Goal: Navigation & Orientation: Find specific page/section

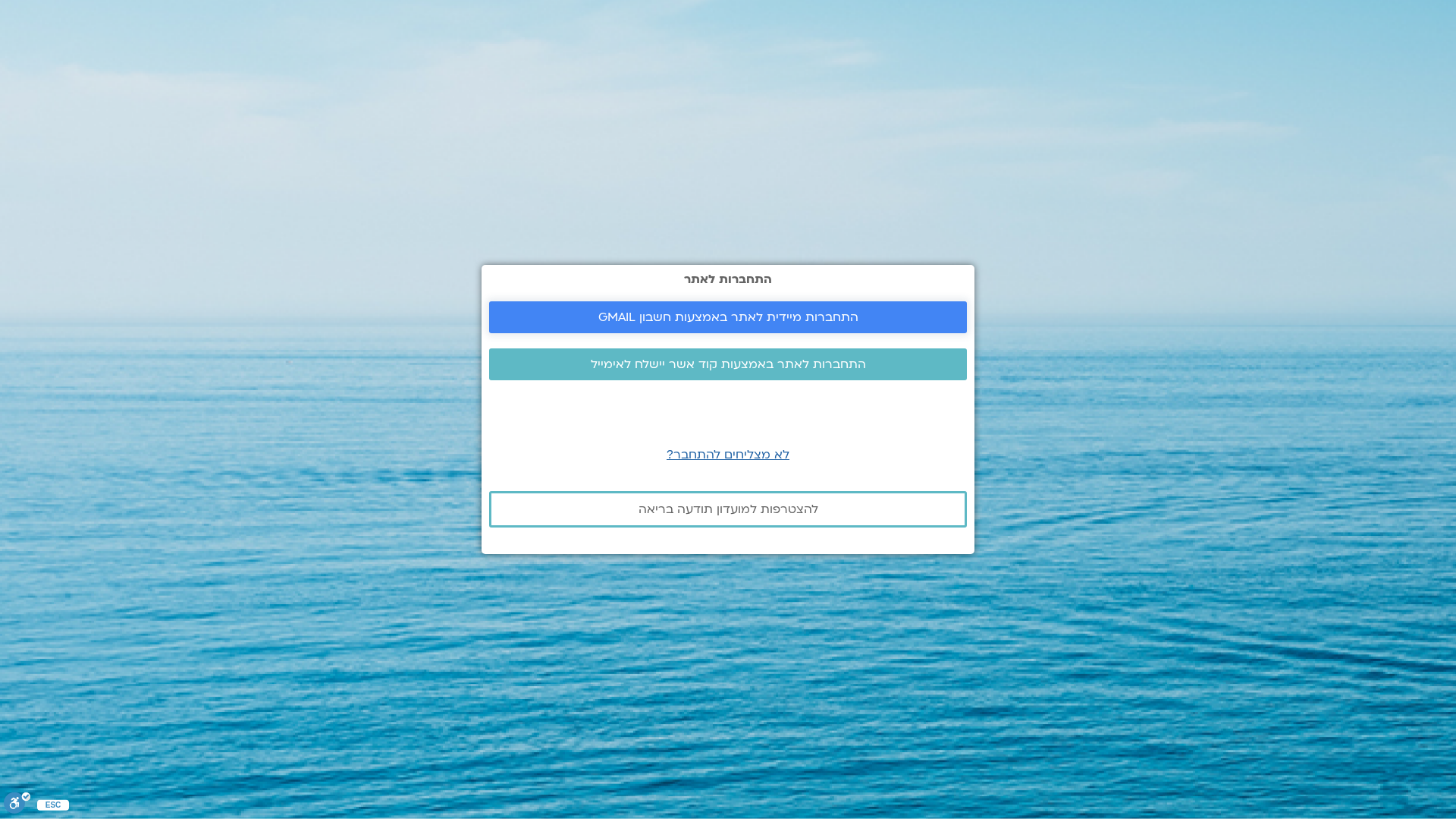
click at [821, 313] on span "התחברות מיידית לאתר באמצעות חשבון GMAIL" at bounding box center [728, 317] width 260 height 14
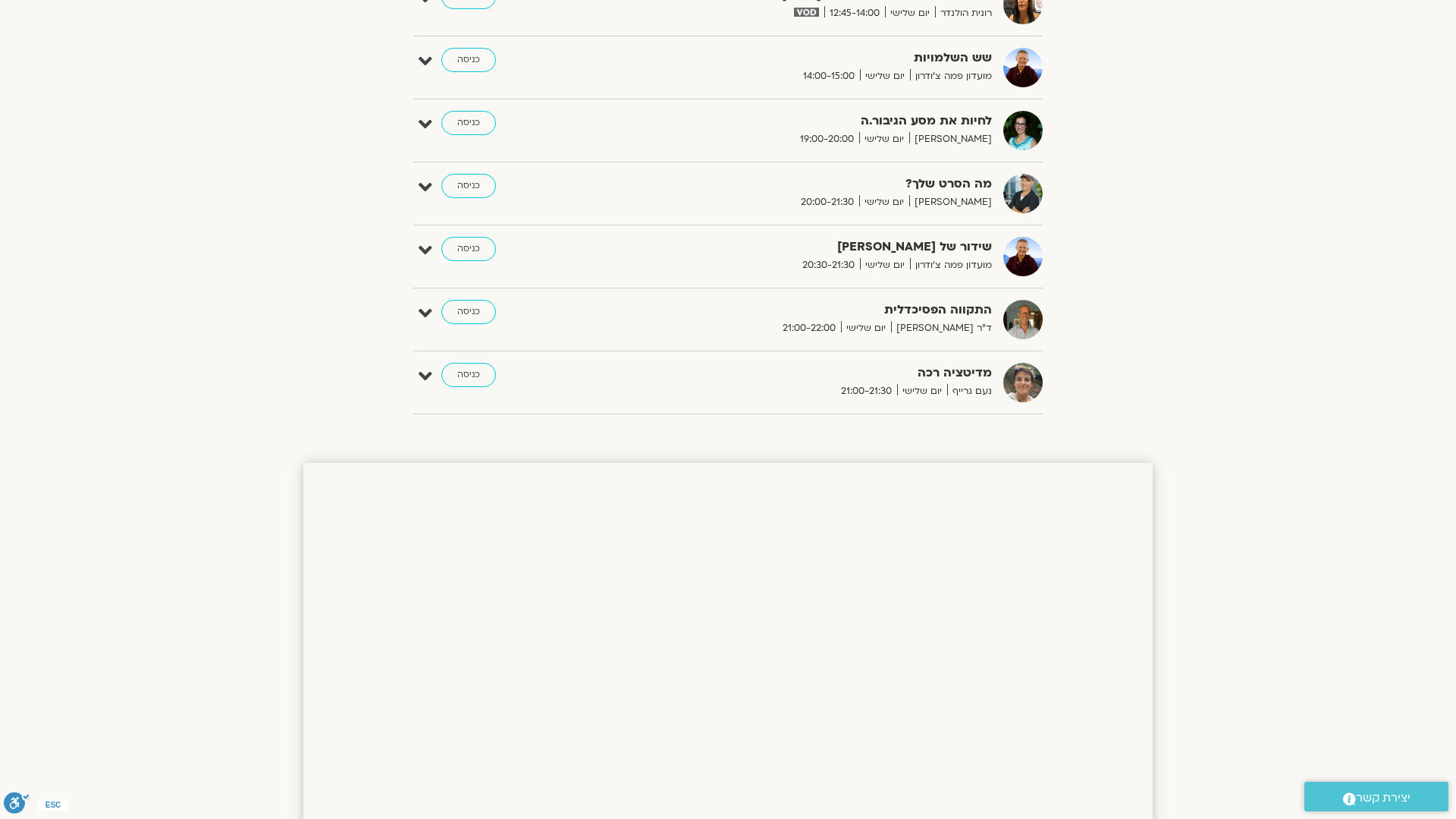
scroll to position [1065, 0]
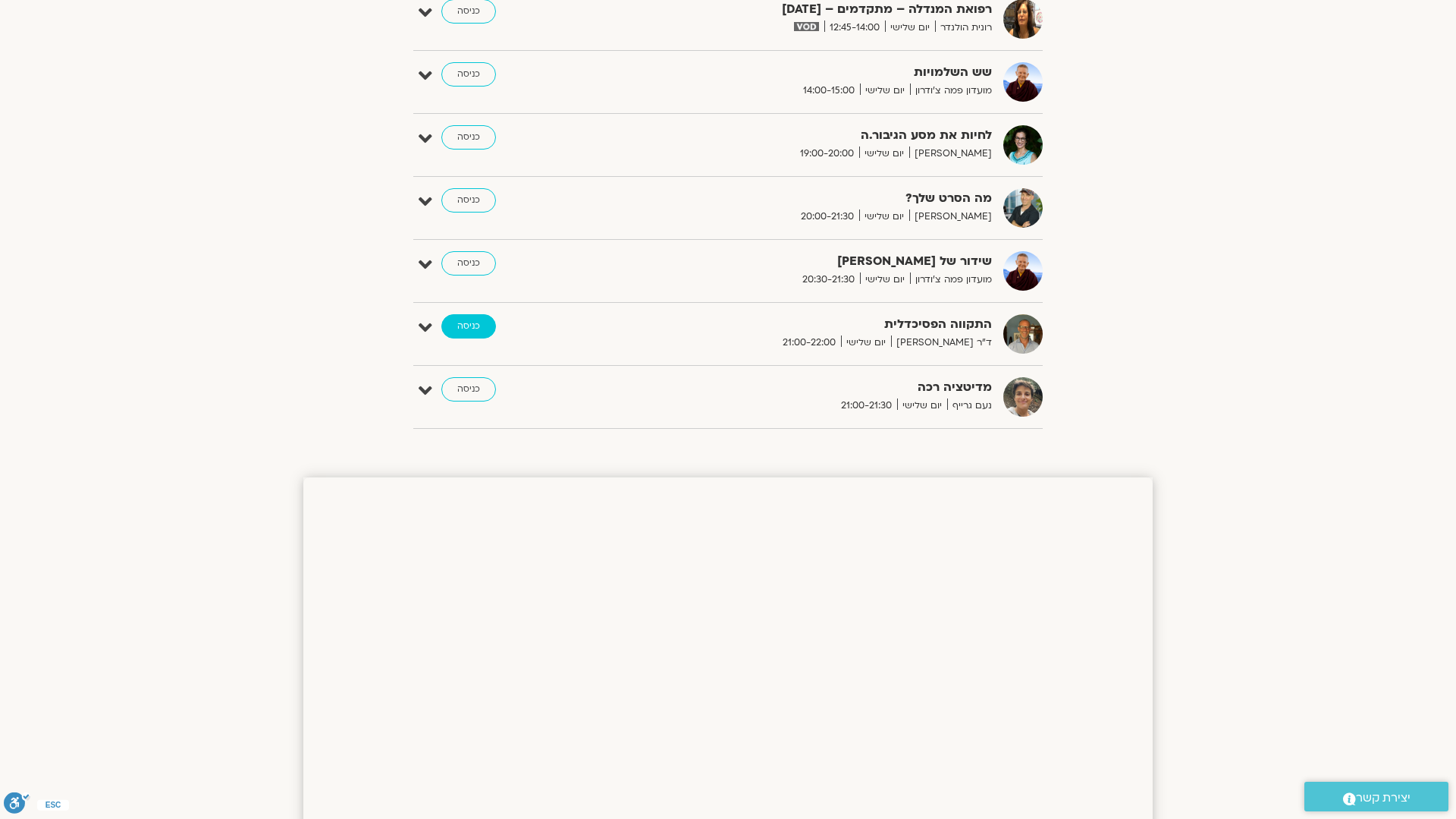
click at [473, 329] on link "כניסה" at bounding box center [469, 326] width 55 height 24
